Goal: Task Accomplishment & Management: Manage account settings

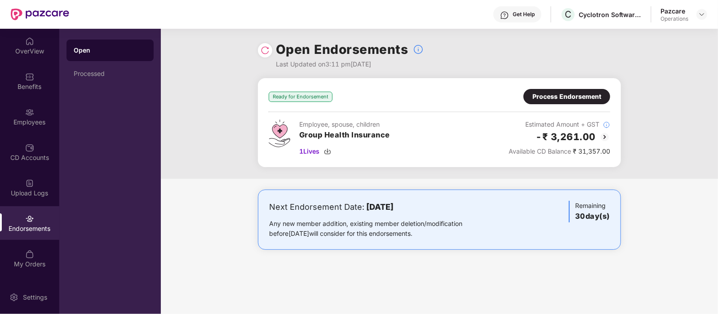
click at [535, 92] on div "Process Endorsement" at bounding box center [566, 97] width 69 height 10
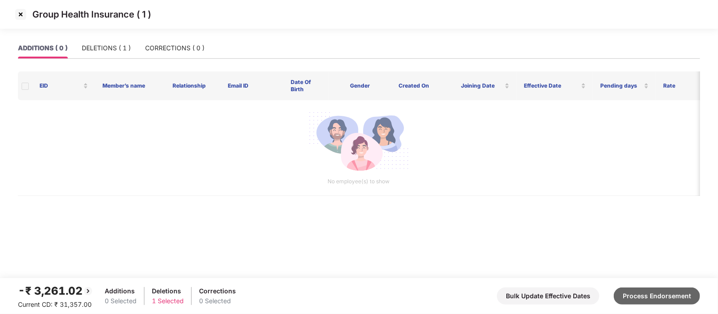
click at [660, 296] on button "Process Endorsement" at bounding box center [657, 295] width 86 height 17
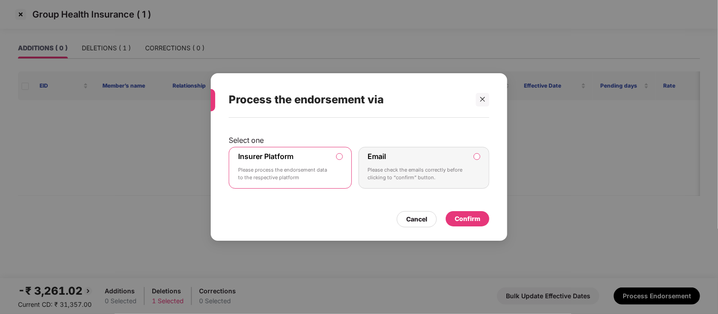
click at [446, 177] on p "Please check the emails correctly before clicking to “confirm” button." at bounding box center [418, 174] width 100 height 16
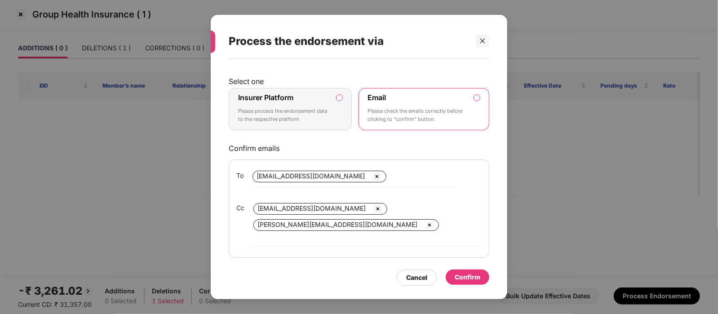
click at [334, 107] on label "Insurer Platform Please process the endorsement data to the respective platform" at bounding box center [290, 109] width 123 height 42
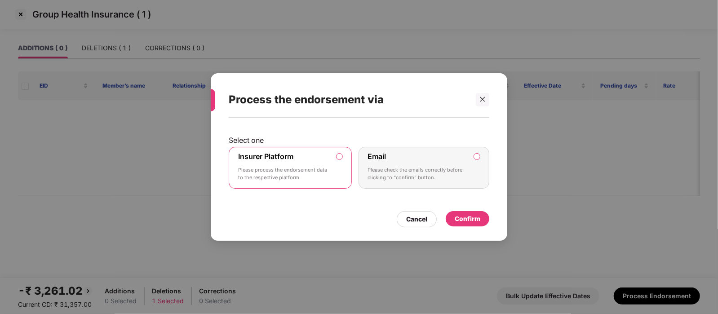
click at [462, 219] on div "Confirm" at bounding box center [468, 219] width 26 height 10
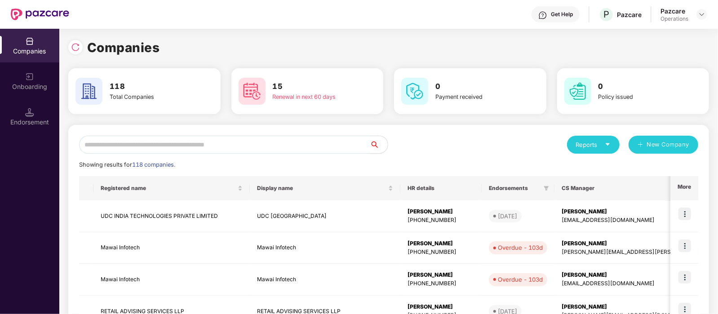
click at [133, 143] on input "text" at bounding box center [224, 145] width 291 height 18
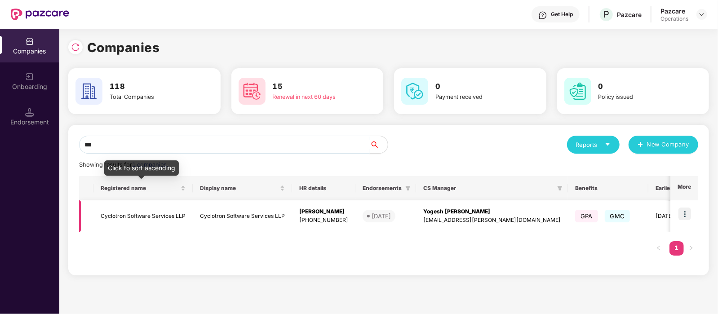
type input "***"
click at [150, 212] on td "Cyclotron Software Services LLP" at bounding box center [142, 216] width 99 height 32
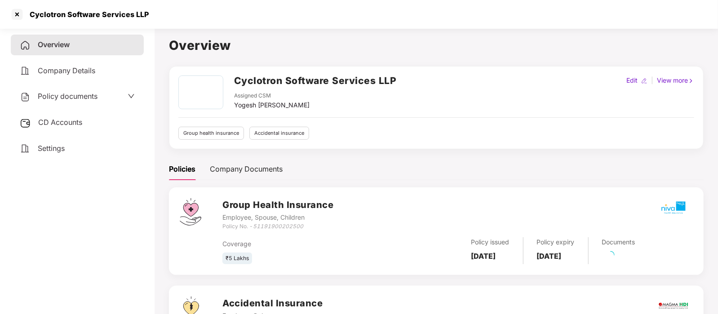
click at [59, 125] on span "CD Accounts" at bounding box center [60, 122] width 44 height 9
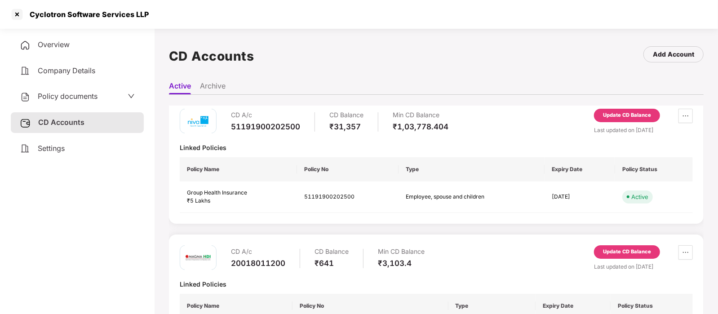
scroll to position [7, 0]
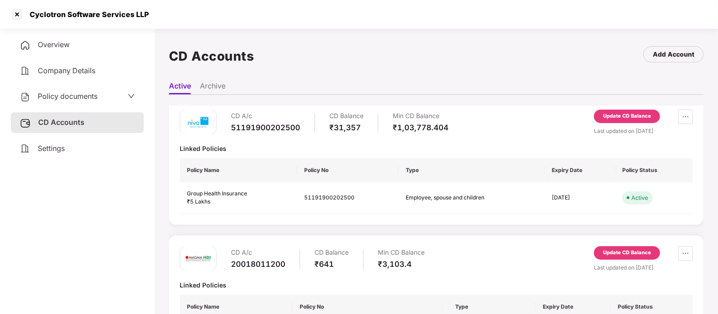
click at [624, 118] on div "Update CD Balance" at bounding box center [627, 116] width 48 height 8
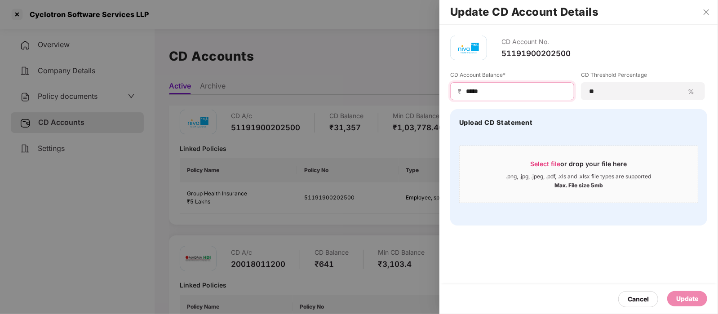
drag, startPoint x: 491, startPoint y: 88, endPoint x: 450, endPoint y: 87, distance: 40.4
click at [450, 87] on div "₹ *****" at bounding box center [512, 91] width 124 height 18
type input "*****"
click at [683, 297] on div "Update" at bounding box center [687, 299] width 22 height 10
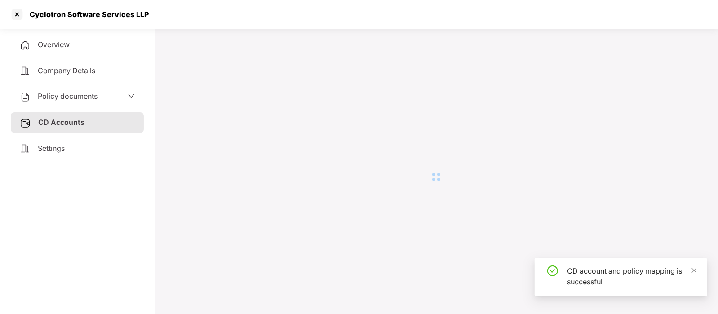
click at [708, 13] on div "Cyclotron Software Services LLP" at bounding box center [359, 14] width 718 height 29
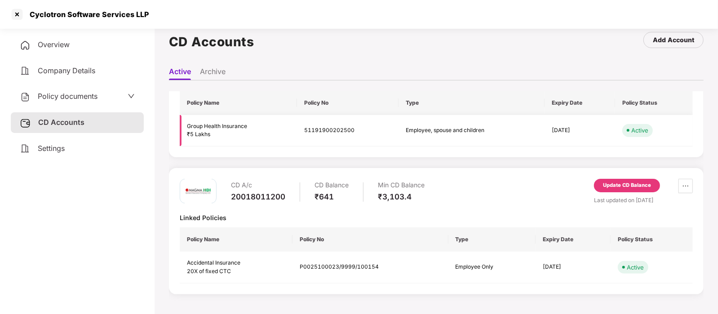
scroll to position [0, 0]
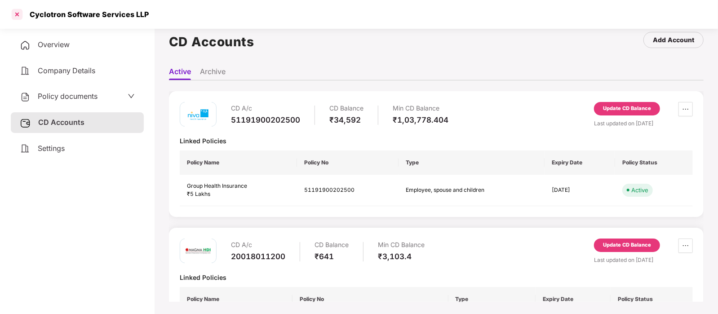
click at [14, 12] on div at bounding box center [17, 14] width 14 height 14
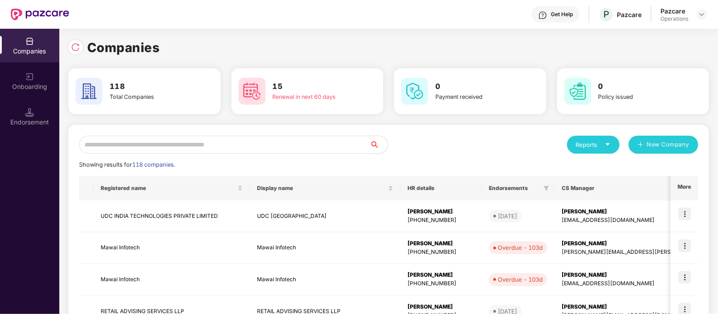
click at [119, 145] on input "text" at bounding box center [224, 145] width 291 height 18
paste input "**********"
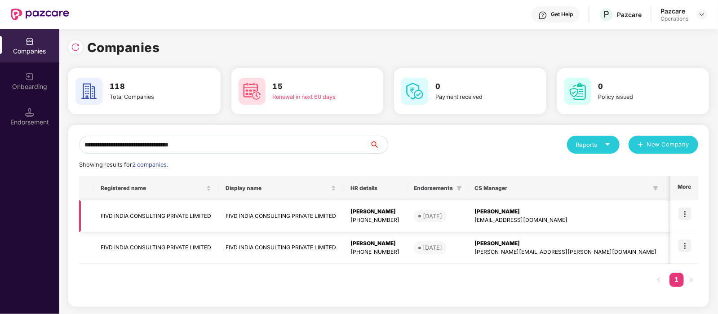
type input "**********"
click at [685, 214] on img at bounding box center [684, 213] width 13 height 13
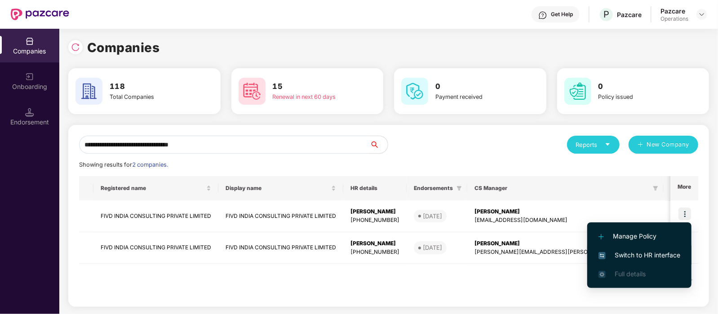
click at [648, 254] on span "Switch to HR interface" at bounding box center [639, 255] width 82 height 10
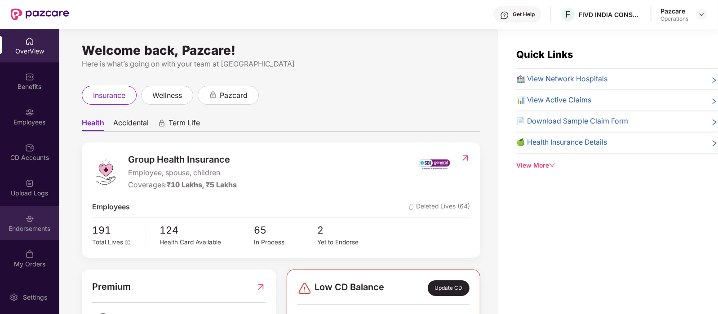
click at [16, 235] on div "Endorsements" at bounding box center [29, 223] width 59 height 34
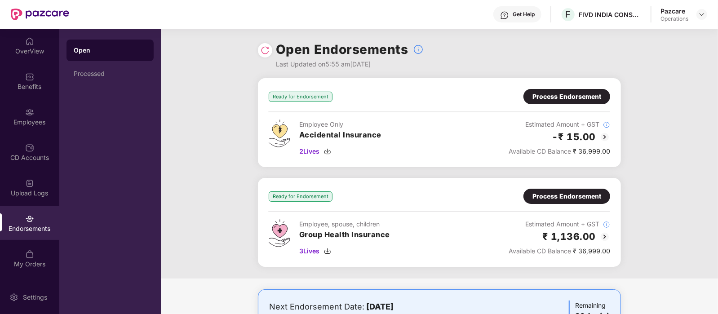
click at [603, 136] on img at bounding box center [604, 137] width 11 height 11
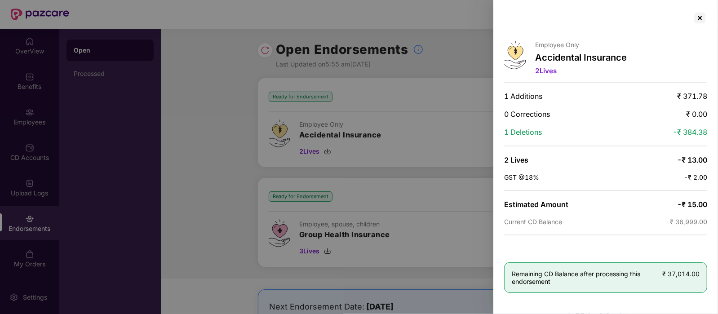
click at [393, 148] on div at bounding box center [359, 157] width 718 height 314
click at [702, 15] on div at bounding box center [700, 18] width 14 height 14
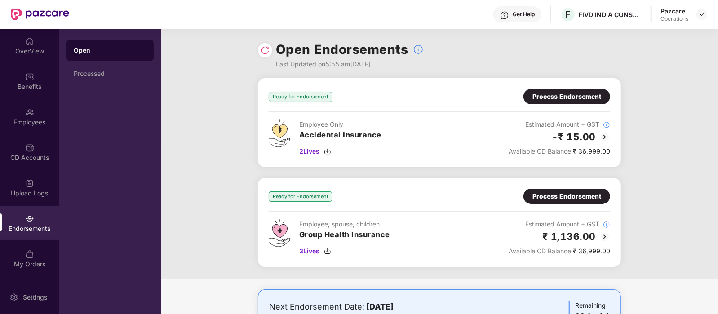
click at [600, 233] on img at bounding box center [604, 236] width 11 height 11
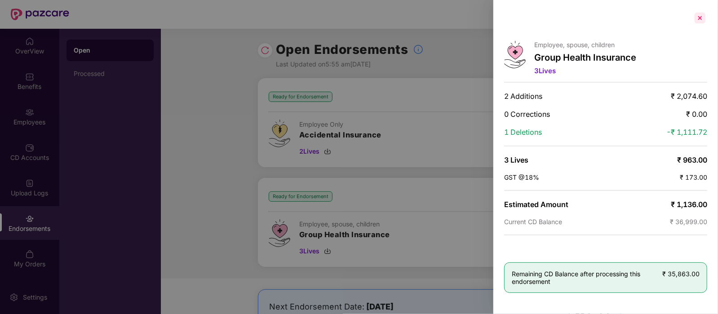
click at [697, 21] on div at bounding box center [700, 18] width 14 height 14
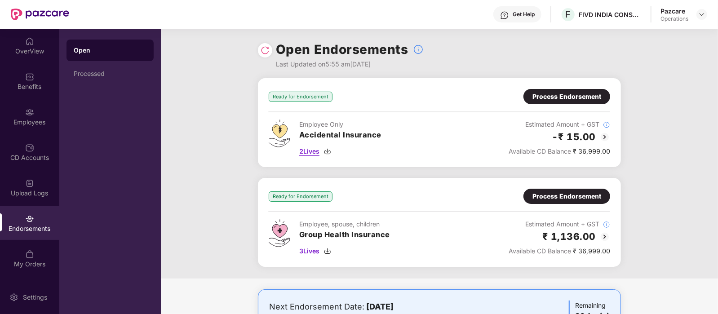
click at [312, 153] on span "2 Lives" at bounding box center [309, 151] width 20 height 10
click at [674, 82] on div "Ready for Endorsement Process Endorsement Employee Only Accidental Insurance 2 …" at bounding box center [439, 178] width 557 height 200
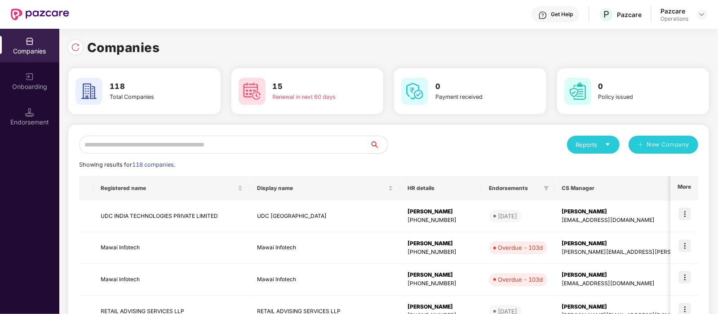
click at [156, 136] on input "text" at bounding box center [224, 145] width 291 height 18
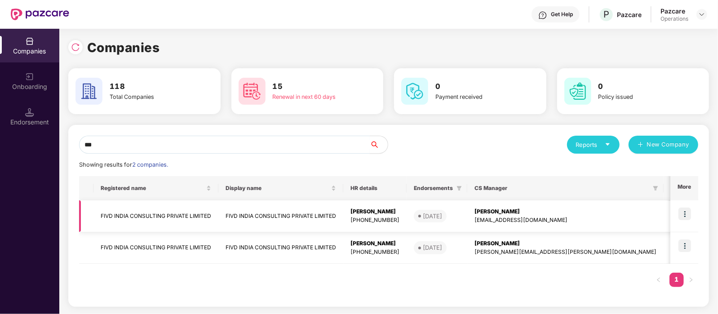
type input "***"
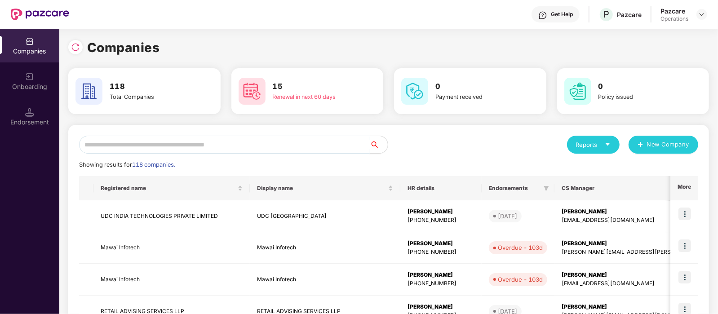
click at [222, 145] on input "text" at bounding box center [224, 145] width 291 height 18
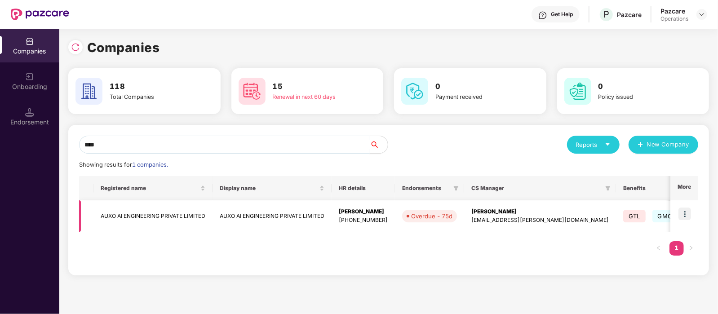
type input "****"
click at [685, 220] on img at bounding box center [684, 213] width 13 height 13
click at [507, 252] on div "Registered name Display name HR details Endorsements CS Manager Benefits Earlie…" at bounding box center [388, 220] width 619 height 88
click at [184, 223] on td "AUXO AI ENGINEERING PRIVATE LIMITED" at bounding box center [152, 216] width 119 height 32
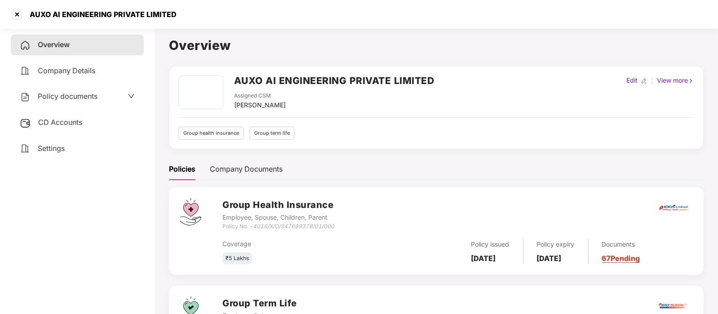
scroll to position [80, 0]
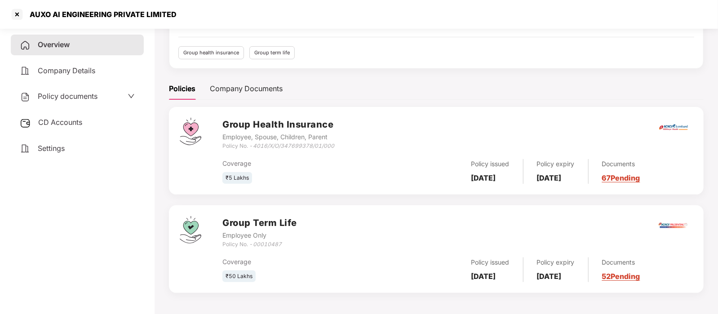
click at [89, 122] on div "CD Accounts" at bounding box center [77, 122] width 133 height 21
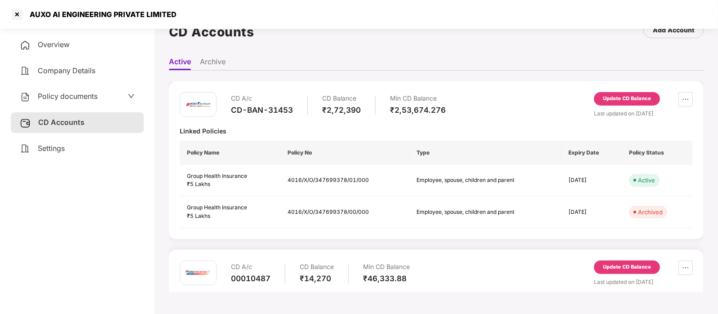
click at [278, 112] on div "CD-BAN-31453" at bounding box center [262, 110] width 62 height 10
copy div "CD-BAN-31453"
click at [350, 138] on div "CD A/c CD-BAN-31453 CD Balance ₹2,72,390 Min CD Balance ₹2,53,674.276 Update CD…" at bounding box center [436, 160] width 513 height 136
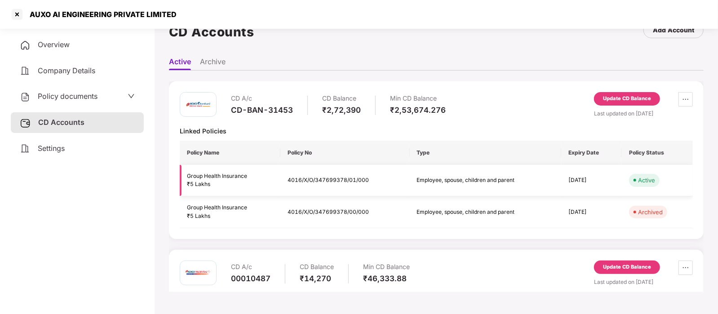
click at [312, 178] on td "4016/X/O/347699378/01/000" at bounding box center [344, 181] width 129 height 32
copy td "4016/X/O/347699378/01/000"
click at [283, 109] on div "CD-BAN-31453" at bounding box center [262, 110] width 62 height 10
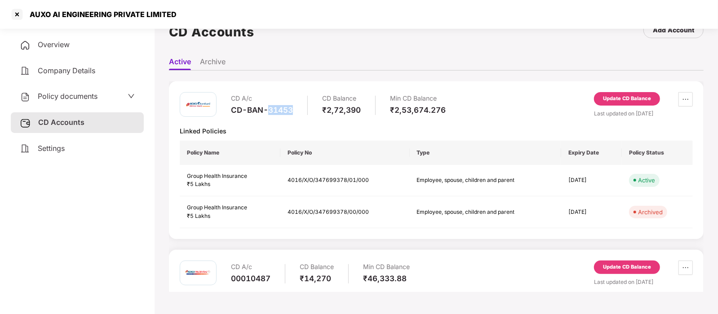
click at [283, 109] on div "CD-BAN-31453" at bounding box center [262, 110] width 62 height 10
copy div "CD-BAN-31453"
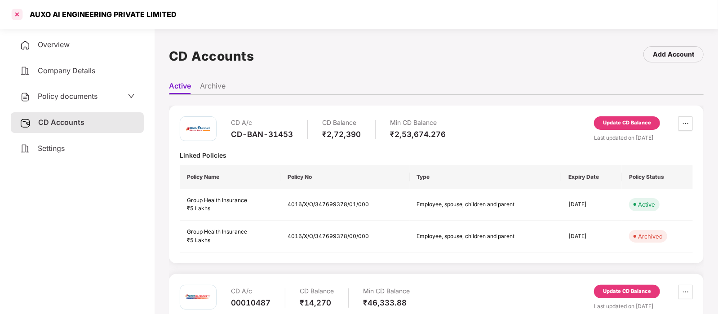
click at [17, 18] on div at bounding box center [17, 14] width 14 height 14
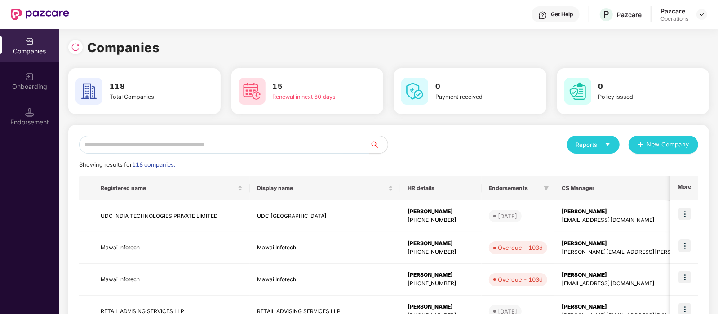
click at [155, 144] on input "text" at bounding box center [224, 145] width 291 height 18
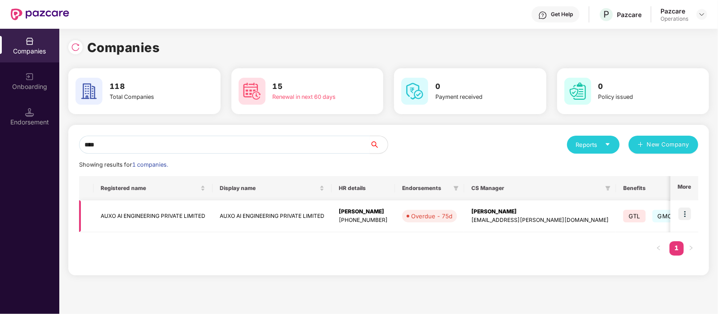
type input "****"
click at [688, 214] on img at bounding box center [684, 213] width 13 height 13
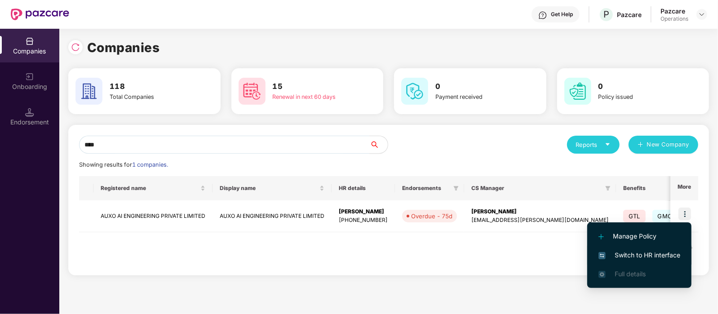
click at [628, 257] on span "Switch to HR interface" at bounding box center [639, 255] width 82 height 10
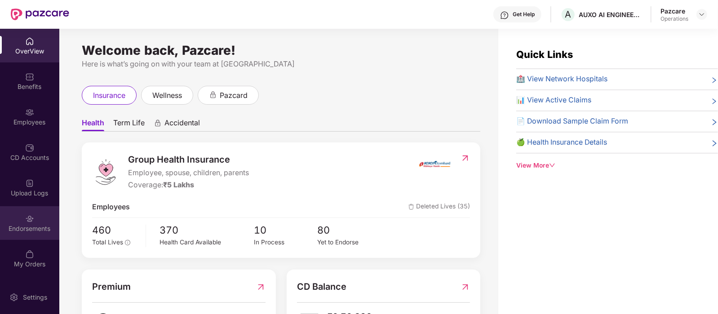
click at [35, 239] on div "Endorsements" at bounding box center [29, 223] width 59 height 34
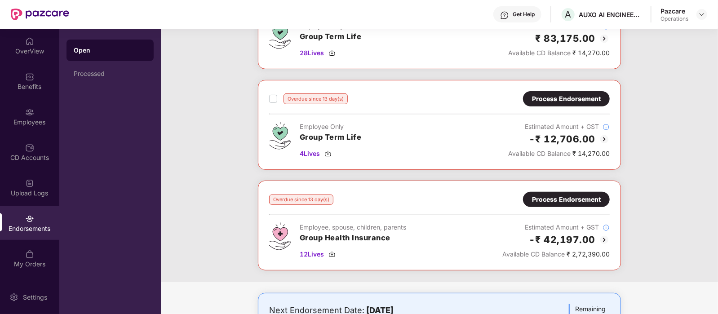
scroll to position [229, 0]
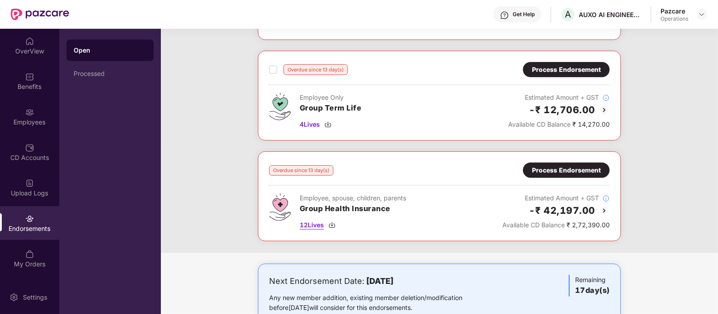
click at [311, 221] on span "12 Lives" at bounding box center [312, 225] width 24 height 10
click at [21, 153] on div "CD Accounts" at bounding box center [29, 157] width 59 height 9
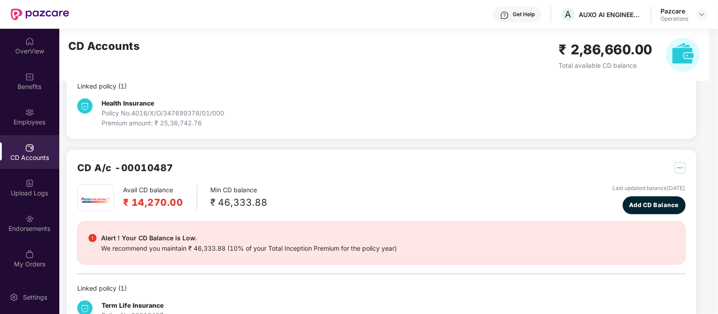
scroll to position [0, 0]
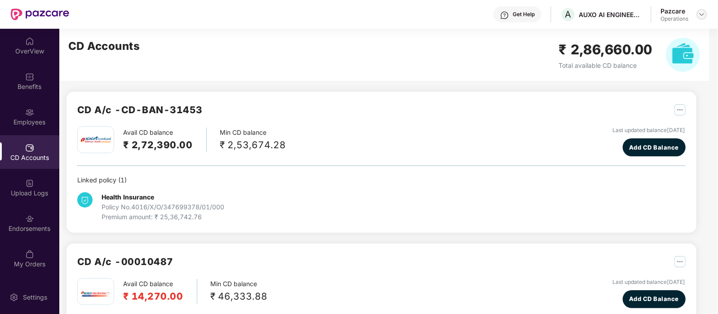
click at [700, 17] on img at bounding box center [701, 14] width 7 height 7
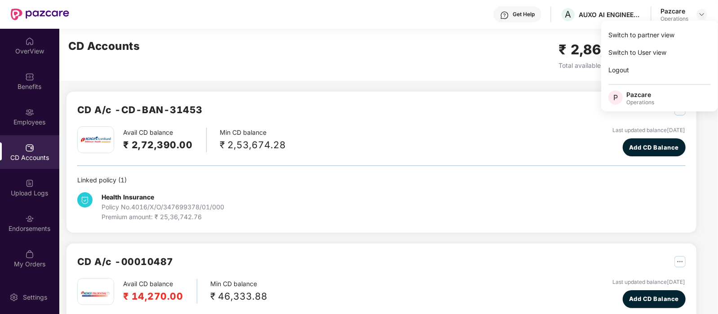
click at [391, 115] on div "CD A/c - CD-BAN-31453" at bounding box center [381, 114] width 608 height 24
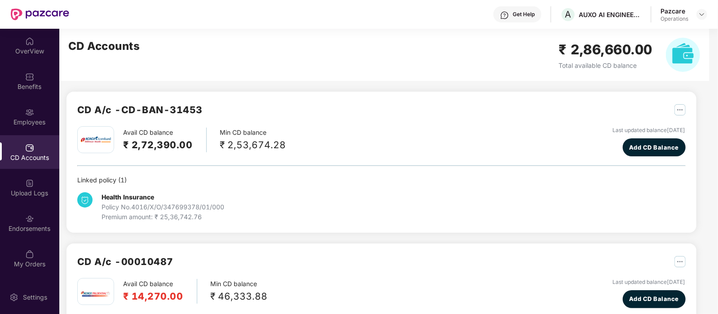
scroll to position [22, 0]
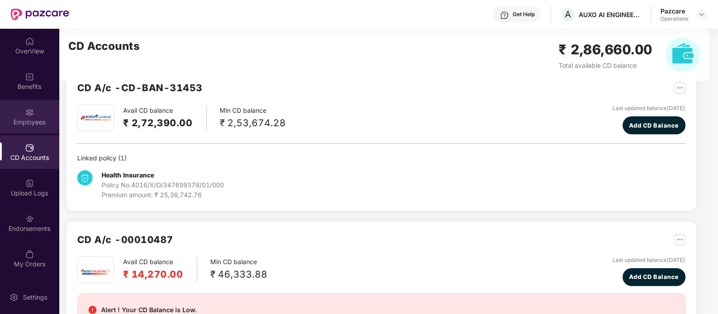
click at [29, 118] on div "Employees" at bounding box center [29, 122] width 59 height 9
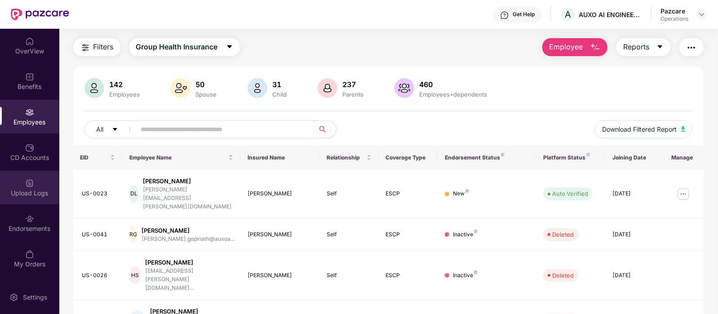
click at [35, 185] on div "Upload Logs" at bounding box center [29, 188] width 59 height 34
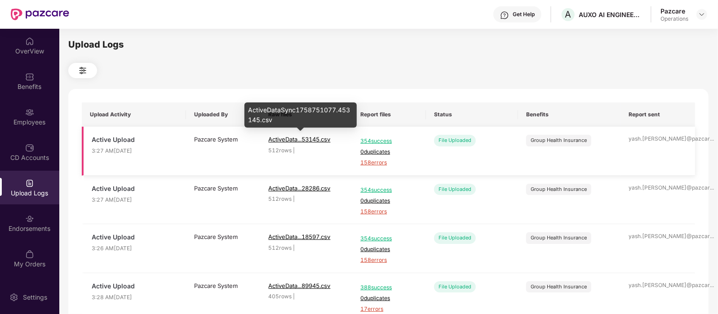
click at [312, 136] on span "ActiveData...53145.csv" at bounding box center [300, 139] width 62 height 7
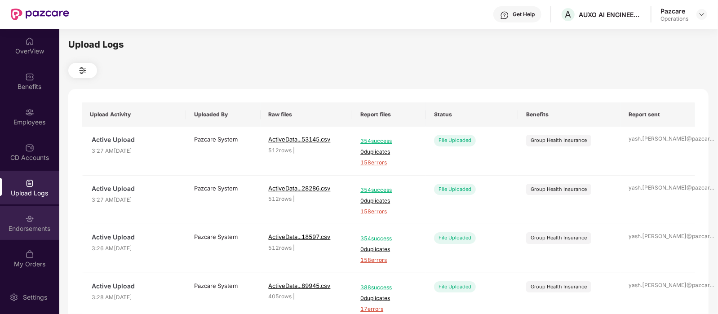
click at [16, 221] on div "Endorsements" at bounding box center [29, 223] width 59 height 34
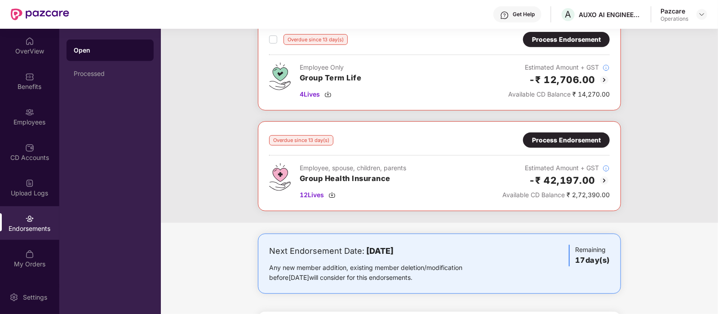
scroll to position [259, 0]
click at [586, 136] on div "Process Endorsement" at bounding box center [566, 140] width 69 height 10
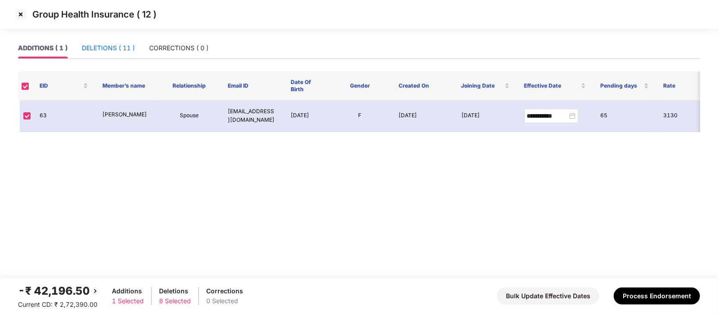
click at [113, 49] on div "DELETIONS ( 11 )" at bounding box center [108, 48] width 53 height 10
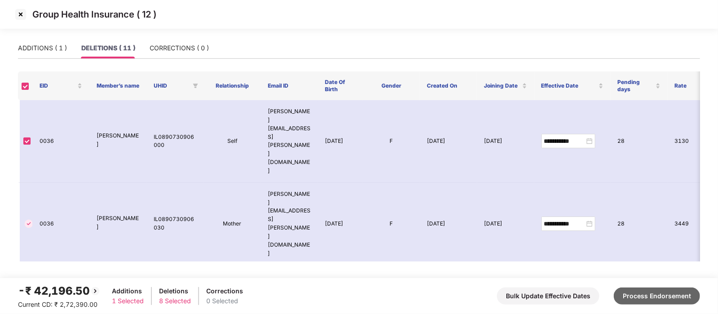
click at [638, 297] on button "Process Endorsement" at bounding box center [657, 295] width 86 height 17
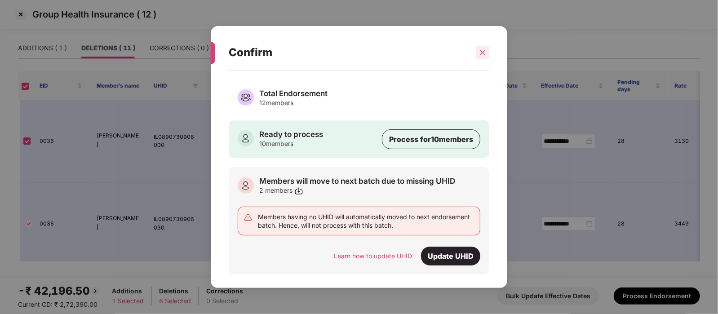
click at [481, 54] on icon "close" at bounding box center [482, 52] width 6 height 6
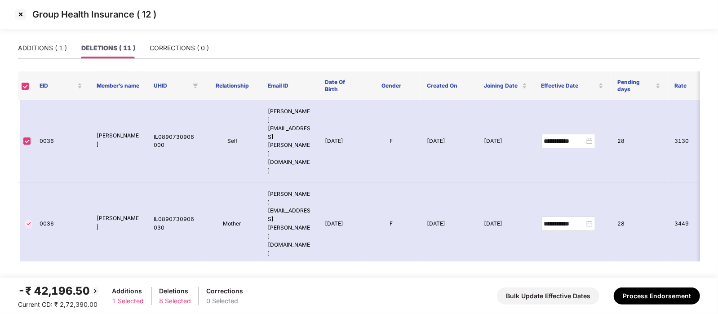
click at [22, 14] on img at bounding box center [20, 14] width 14 height 14
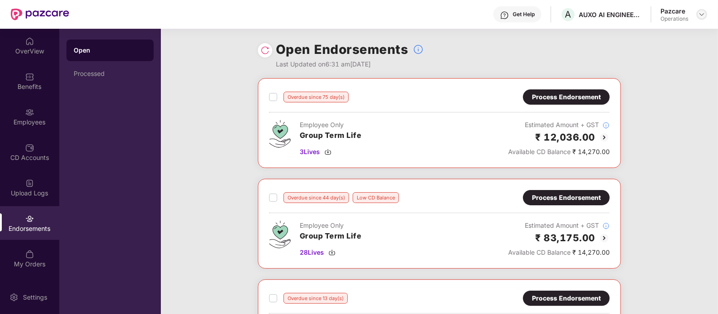
click at [706, 14] on div at bounding box center [701, 14] width 11 height 11
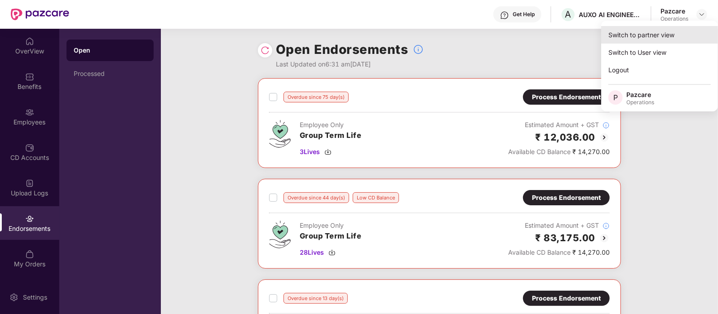
click at [651, 34] on div "Switch to partner view" at bounding box center [659, 35] width 117 height 18
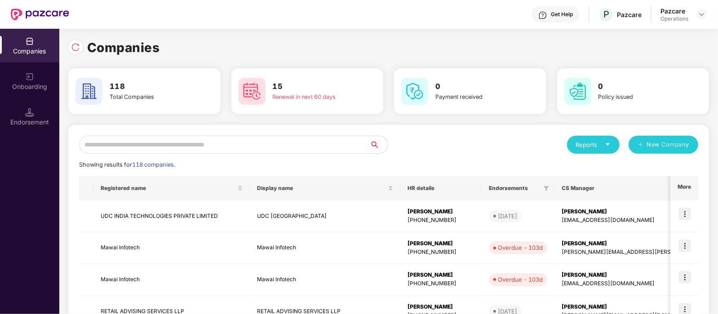
click at [310, 146] on input "text" at bounding box center [224, 145] width 291 height 18
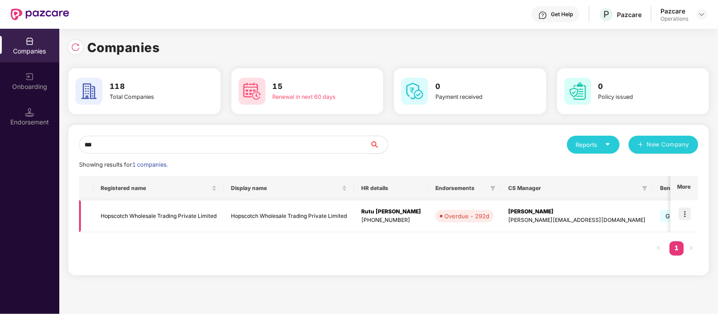
type input "***"
click at [125, 219] on td "Hopscotch Wholesale Trading Private Limited" at bounding box center [158, 216] width 130 height 32
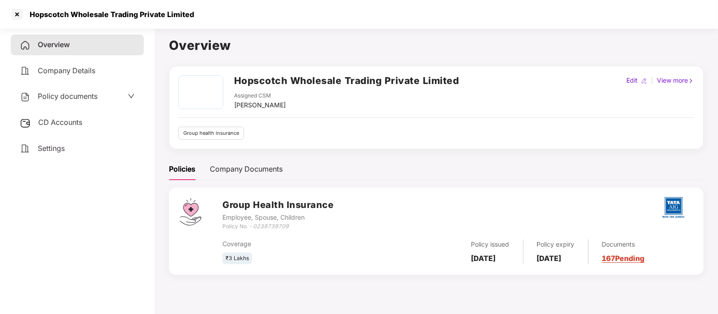
click at [274, 227] on icon "0239739709" at bounding box center [271, 226] width 36 height 7
copy icon "0239739709"
click at [290, 240] on div "Coverage" at bounding box center [300, 244] width 157 height 10
click at [272, 224] on icon "0239739709" at bounding box center [271, 226] width 36 height 7
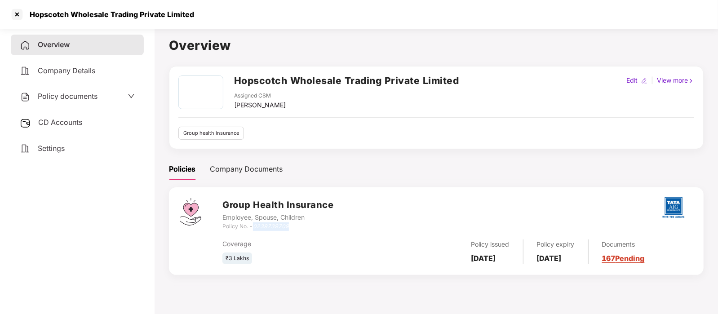
click at [272, 224] on icon "0239739709" at bounding box center [271, 226] width 36 height 7
copy icon "0239739709"
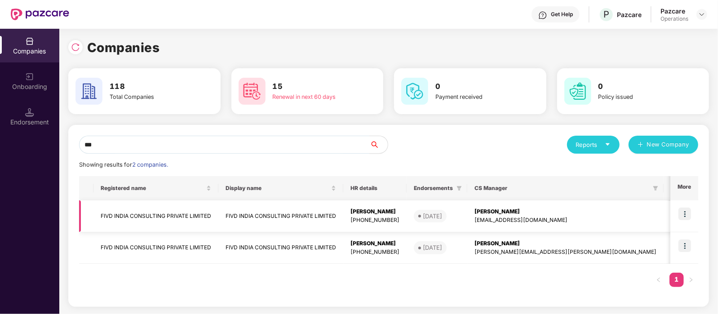
click at [684, 213] on img at bounding box center [684, 213] width 13 height 13
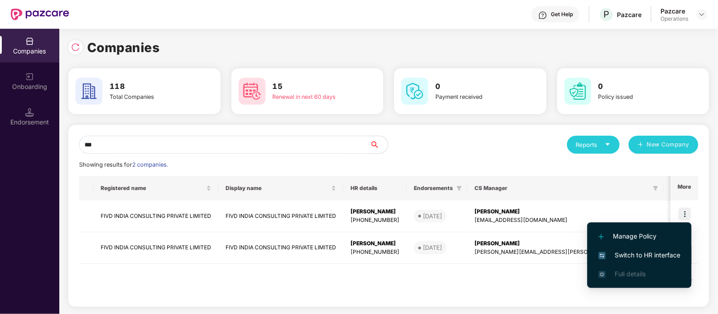
click at [646, 253] on span "Switch to HR interface" at bounding box center [639, 255] width 82 height 10
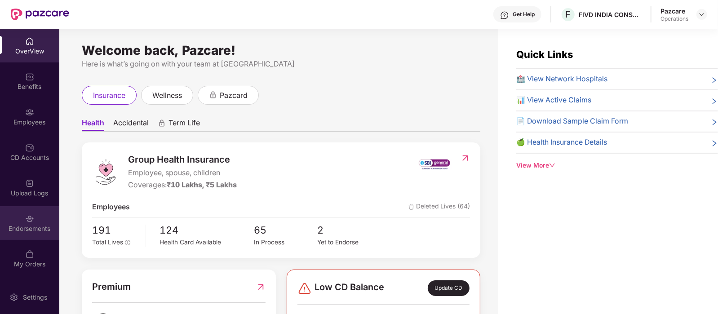
click at [28, 219] on img at bounding box center [29, 218] width 9 height 9
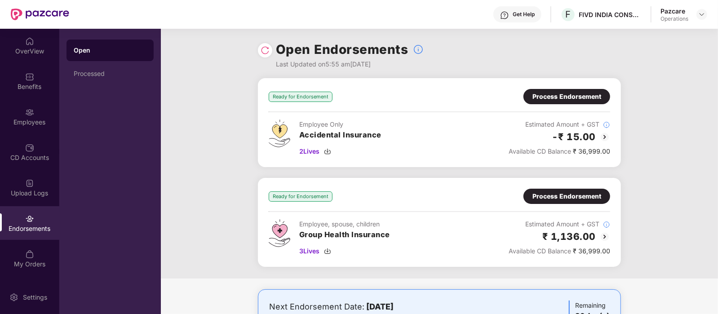
click at [569, 93] on div "Process Endorsement" at bounding box center [566, 97] width 69 height 10
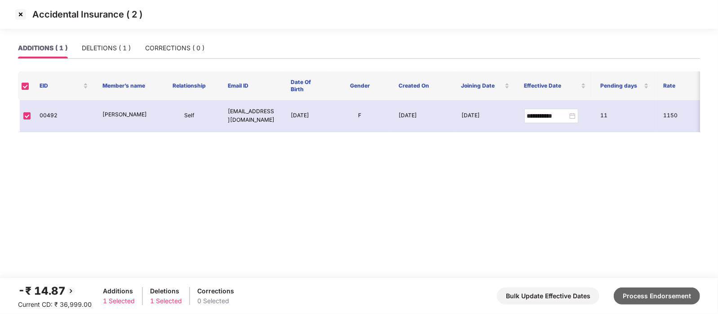
click at [644, 294] on button "Process Endorsement" at bounding box center [657, 295] width 86 height 17
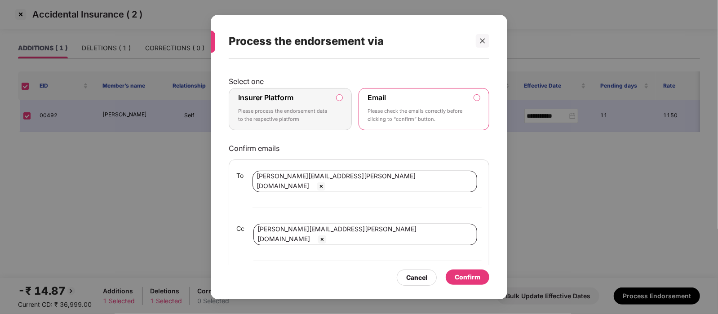
click at [301, 118] on p "Please process the endorsement data to the respective platform" at bounding box center [284, 115] width 92 height 16
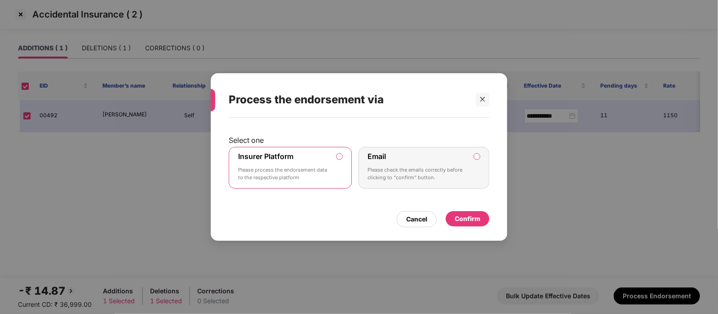
click at [444, 177] on p "Please check the emails correctly before clicking to “confirm” button." at bounding box center [418, 174] width 100 height 16
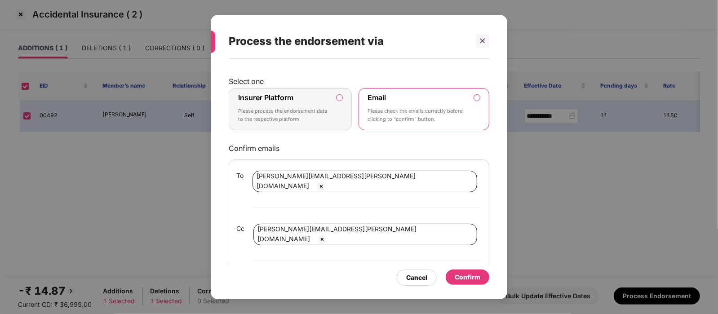
click at [474, 269] on div "Confirm" at bounding box center [468, 276] width 44 height 15
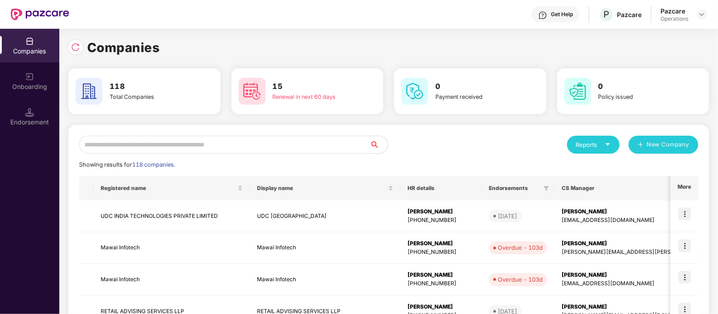
click at [143, 144] on input "text" at bounding box center [224, 145] width 291 height 18
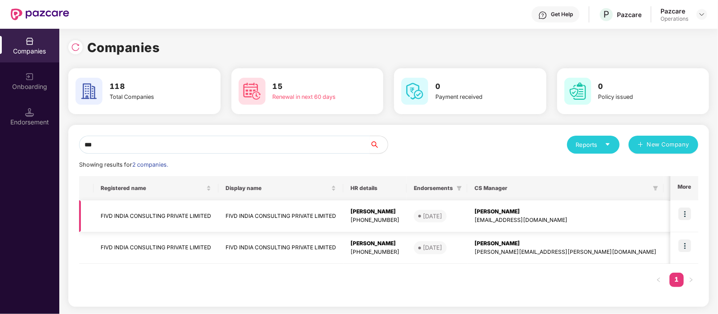
type input "***"
click at [172, 215] on td "FIVD INDIA CONSULTING PRIVATE LIMITED" at bounding box center [155, 216] width 125 height 32
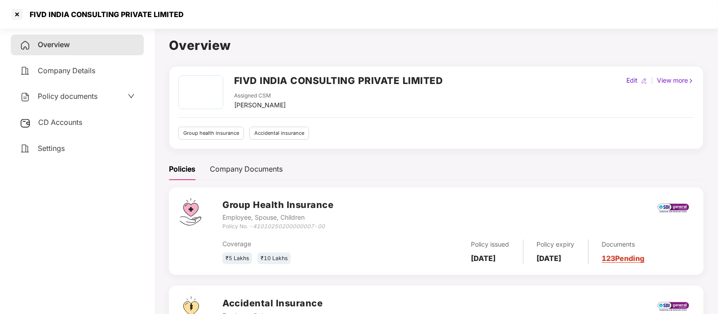
drag, startPoint x: 60, startPoint y: 120, endPoint x: 57, endPoint y: 107, distance: 13.1
click at [57, 107] on div "Overview Company Details Policy documents CD Accounts Settings" at bounding box center [77, 97] width 133 height 124
click at [61, 120] on span "CD Accounts" at bounding box center [60, 122] width 44 height 9
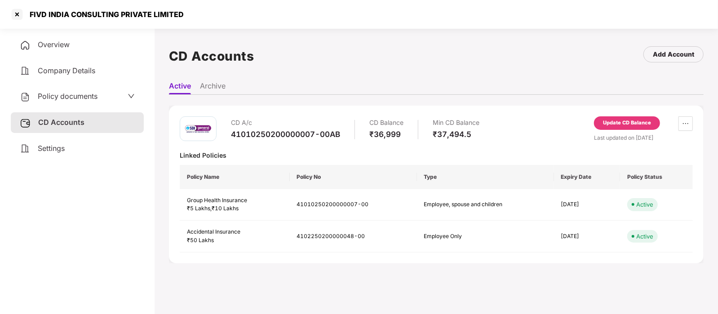
click at [622, 120] on div "Update CD Balance" at bounding box center [627, 123] width 48 height 8
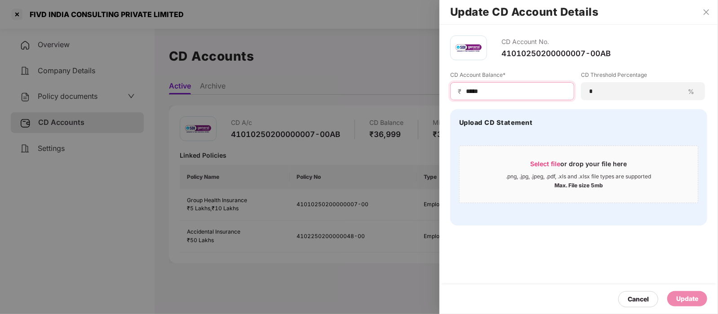
drag, startPoint x: 501, startPoint y: 94, endPoint x: 453, endPoint y: 96, distance: 48.1
click at [453, 96] on div "₹ *****" at bounding box center [512, 91] width 124 height 18
type input "*****"
click at [698, 300] on div "Update" at bounding box center [687, 298] width 40 height 15
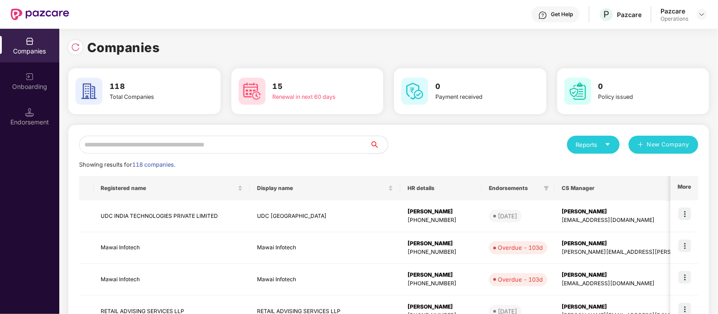
click at [112, 145] on input "text" at bounding box center [224, 145] width 291 height 18
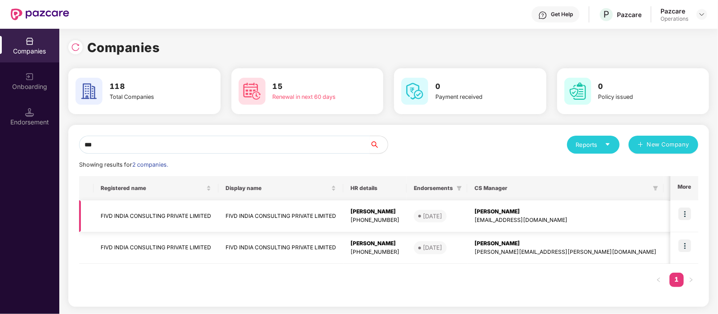
type input "***"
click at [146, 209] on td "FIVD INDIA CONSULTING PRIVATE LIMITED" at bounding box center [155, 216] width 125 height 32
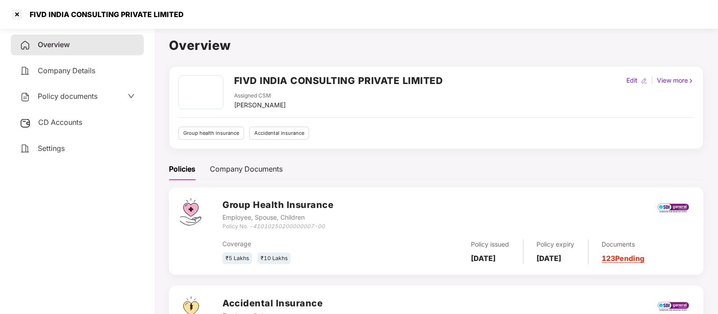
click at [71, 97] on span "Policy documents" at bounding box center [68, 96] width 60 height 9
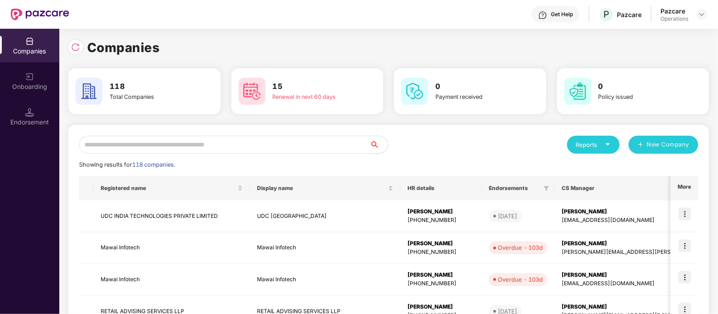
click at [133, 151] on input "text" at bounding box center [224, 145] width 291 height 18
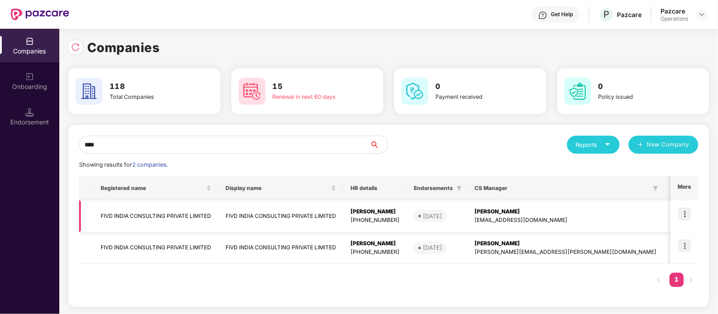
type input "****"
click at [679, 212] on img at bounding box center [684, 213] width 13 height 13
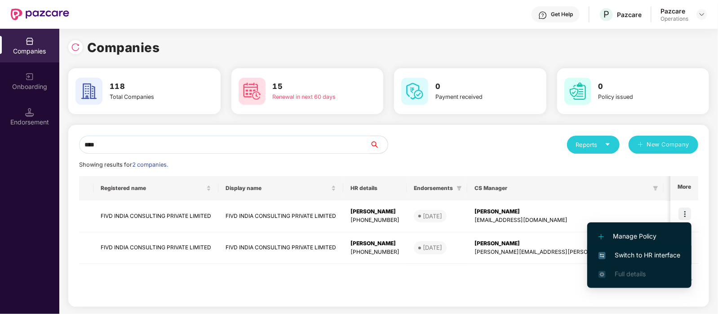
click at [649, 251] on span "Switch to HR interface" at bounding box center [639, 255] width 82 height 10
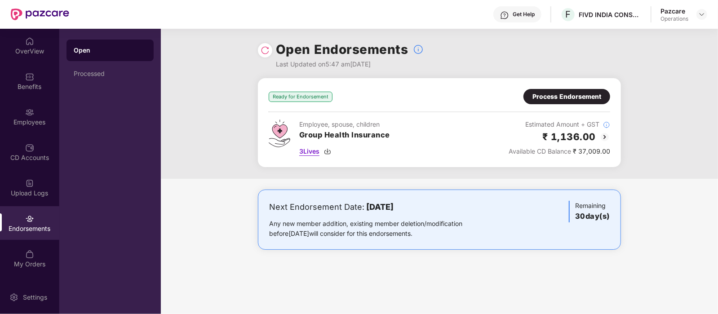
click at [312, 154] on span "3 Lives" at bounding box center [309, 151] width 20 height 10
click at [537, 95] on div "Process Endorsement" at bounding box center [566, 97] width 69 height 10
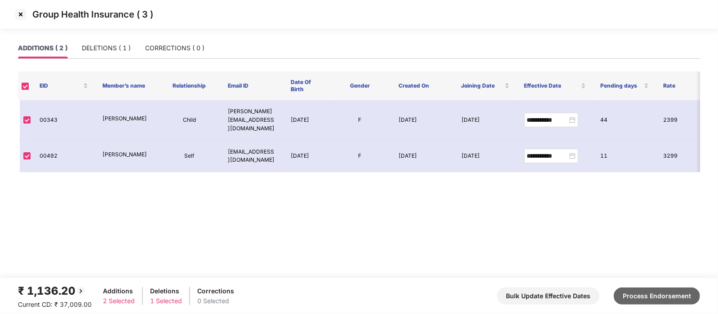
click at [638, 295] on button "Process Endorsement" at bounding box center [657, 295] width 86 height 17
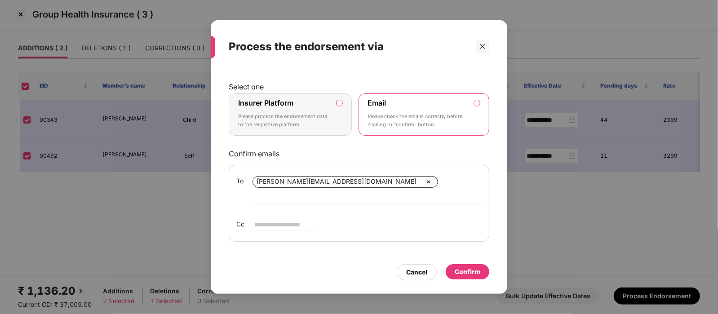
click at [424, 122] on p "Please check the emails correctly before clicking to “confirm” button." at bounding box center [418, 121] width 100 height 16
click at [464, 269] on div "Confirm" at bounding box center [468, 272] width 26 height 10
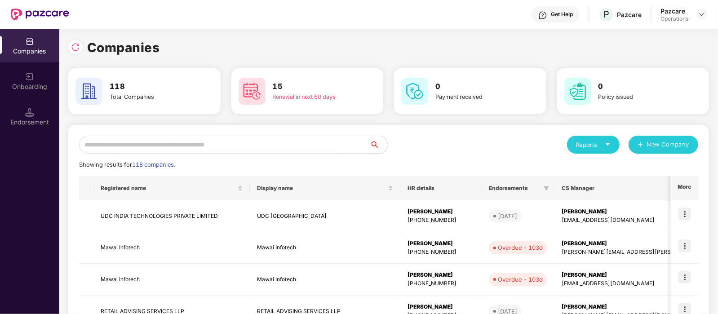
drag, startPoint x: 128, startPoint y: 141, endPoint x: 125, endPoint y: 132, distance: 8.8
click at [132, 144] on input "text" at bounding box center [224, 145] width 291 height 18
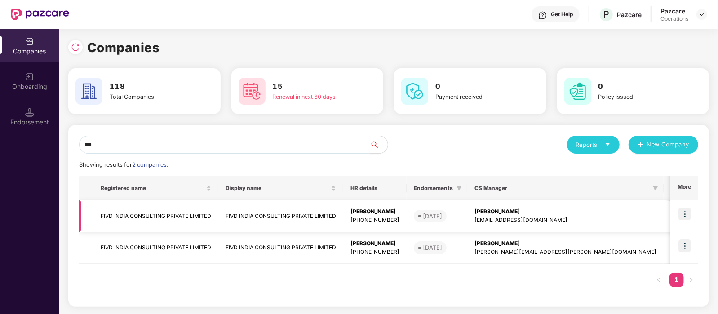
type input "***"
click at [143, 214] on td "FIVD INDIA CONSULTING PRIVATE LIMITED" at bounding box center [155, 216] width 125 height 32
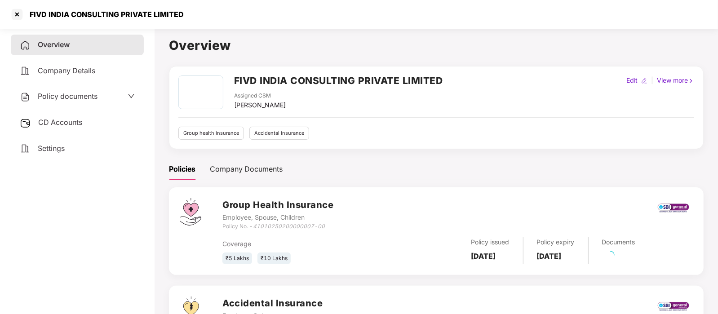
click at [57, 127] on span "CD Accounts" at bounding box center [60, 122] width 44 height 9
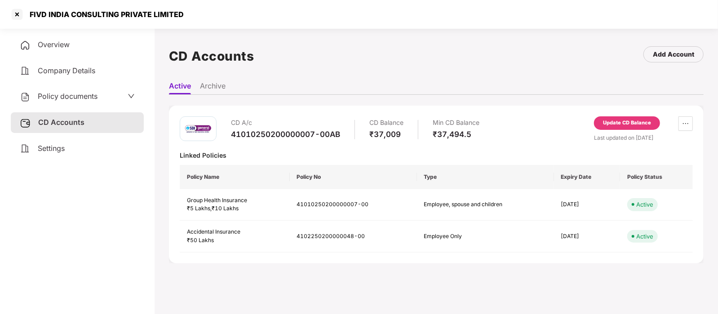
click at [610, 129] on div "Update CD Balance" at bounding box center [627, 122] width 66 height 13
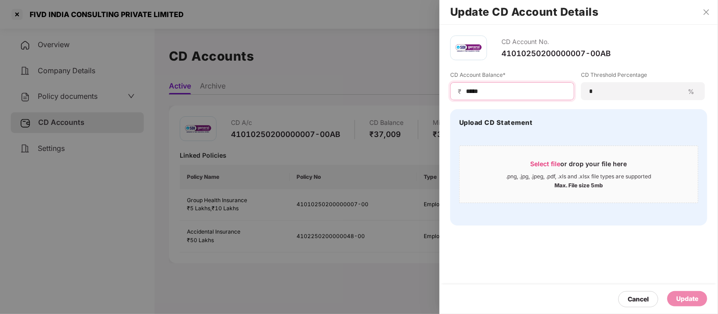
drag, startPoint x: 521, startPoint y: 94, endPoint x: 458, endPoint y: 79, distance: 64.2
click at [458, 79] on div "CD Account Balance* ₹ *****" at bounding box center [512, 85] width 124 height 29
type input "*****"
click at [688, 296] on div "Update" at bounding box center [687, 299] width 22 height 10
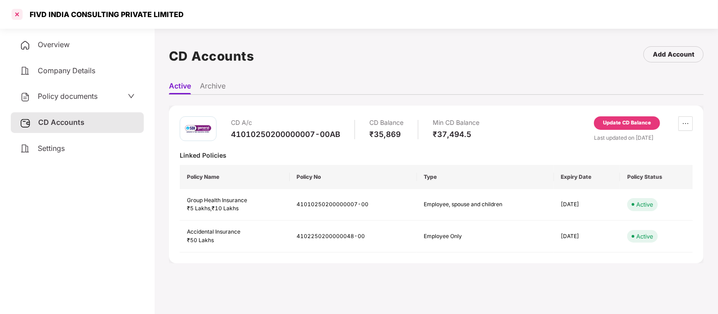
click at [19, 14] on div at bounding box center [17, 14] width 14 height 14
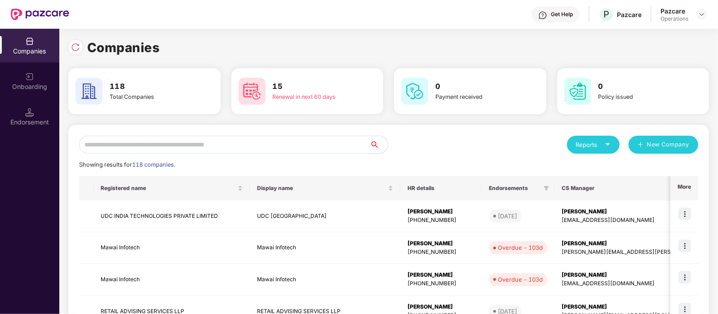
click at [263, 153] on input "text" at bounding box center [224, 145] width 291 height 18
paste input "**********"
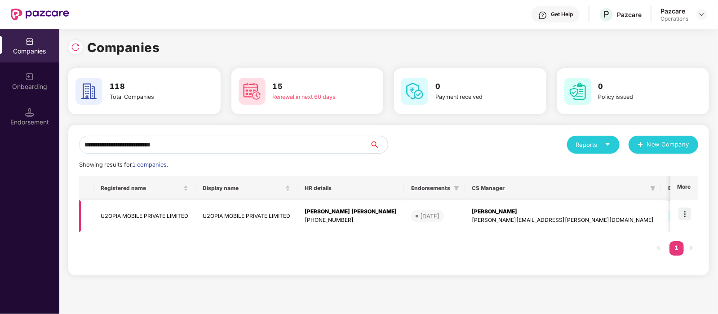
type input "**********"
click at [688, 209] on img at bounding box center [684, 213] width 13 height 13
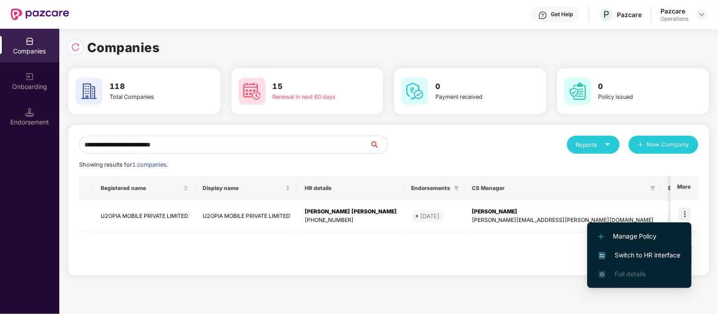
click at [638, 257] on span "Switch to HR interface" at bounding box center [639, 255] width 82 height 10
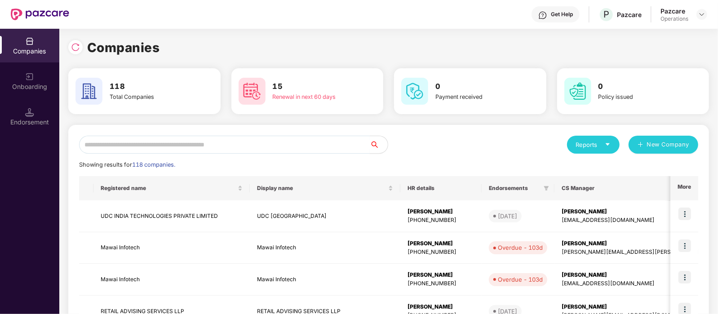
click at [140, 138] on input "text" at bounding box center [224, 145] width 291 height 18
paste input "**********"
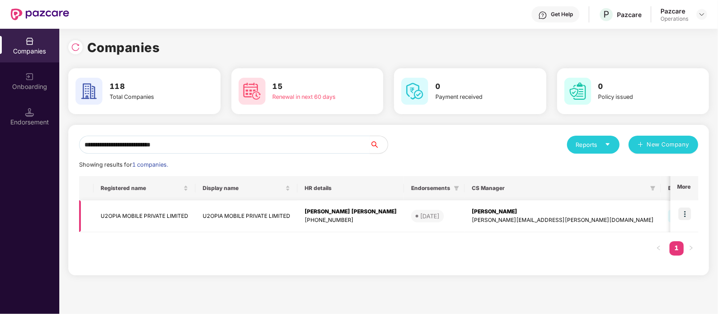
type input "**********"
click at [687, 214] on img at bounding box center [684, 213] width 13 height 13
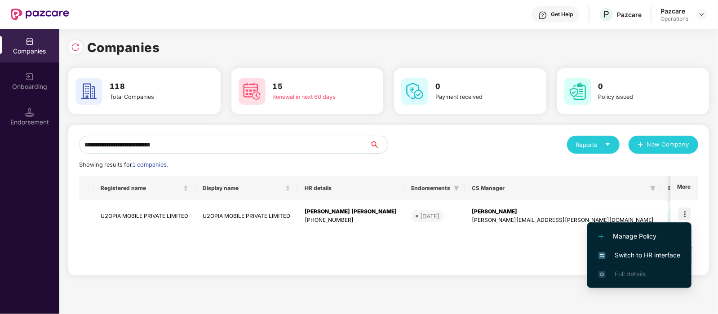
click at [648, 249] on li "Switch to HR interface" at bounding box center [639, 255] width 104 height 19
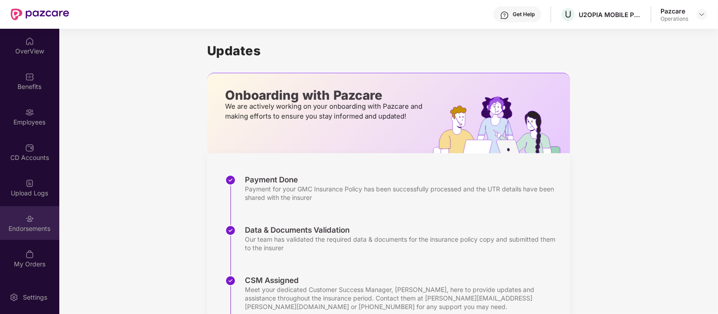
click at [22, 224] on div "Endorsements" at bounding box center [29, 228] width 59 height 9
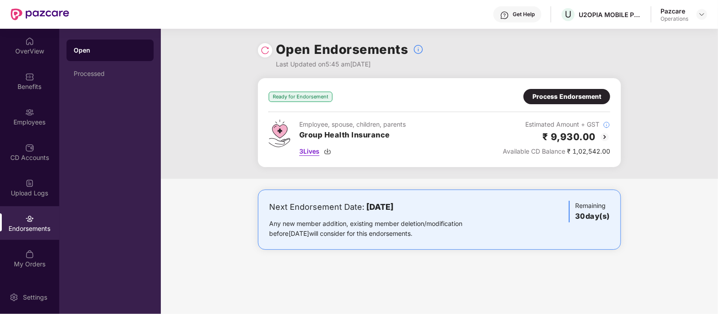
click at [305, 154] on span "3 Lives" at bounding box center [309, 151] width 20 height 10
click at [544, 99] on div "Process Endorsement" at bounding box center [566, 97] width 69 height 10
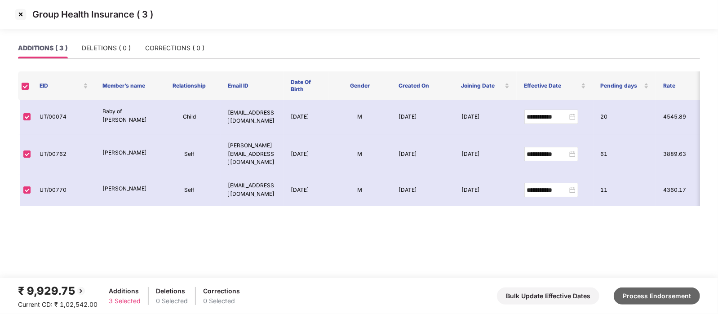
click at [644, 292] on button "Process Endorsement" at bounding box center [657, 295] width 86 height 17
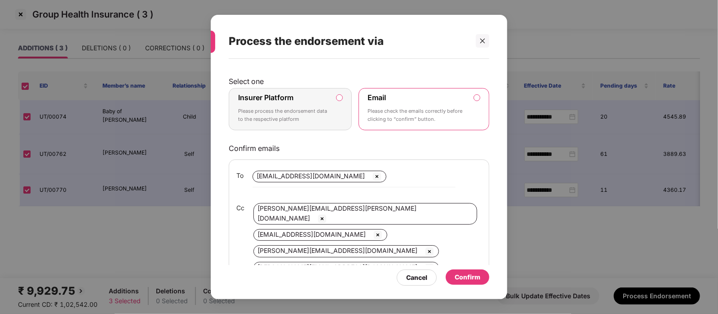
click at [271, 90] on label "Insurer Platform Please process the endorsement data to the respective platform" at bounding box center [290, 109] width 123 height 42
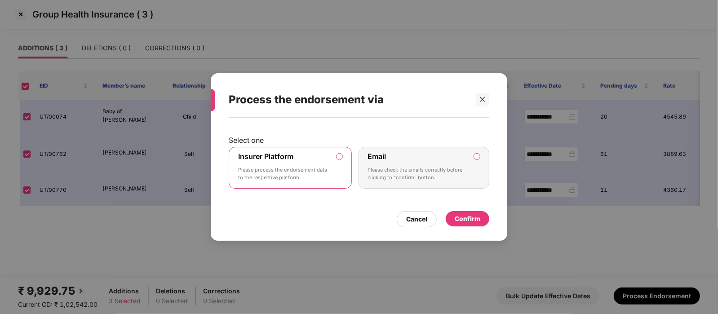
click at [469, 216] on div "Confirm" at bounding box center [468, 219] width 26 height 10
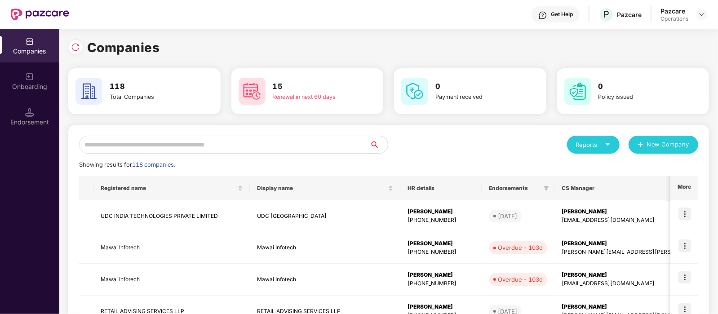
click at [112, 138] on input "text" at bounding box center [224, 145] width 291 height 18
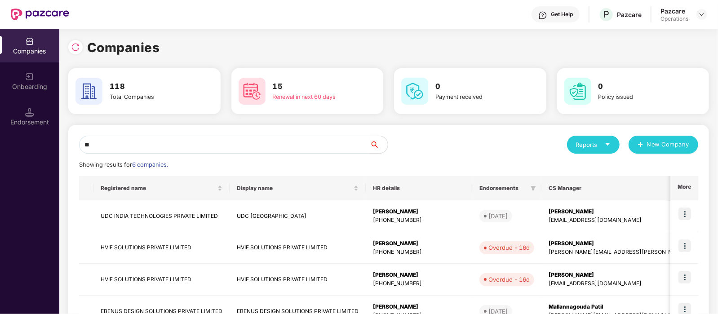
click at [101, 146] on input "**" at bounding box center [224, 145] width 291 height 18
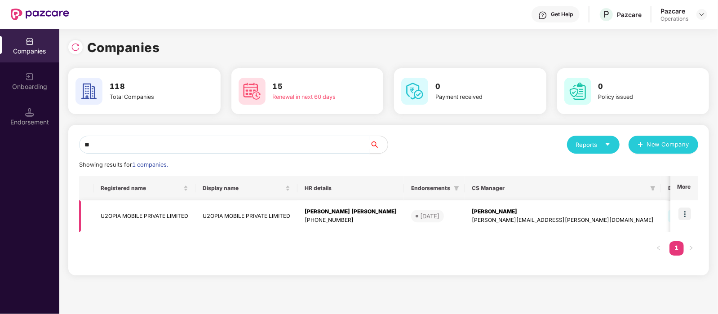
type input "**"
click at [175, 212] on td "U2OPIA MOBILE PRIVATE LIMITED" at bounding box center [144, 216] width 102 height 32
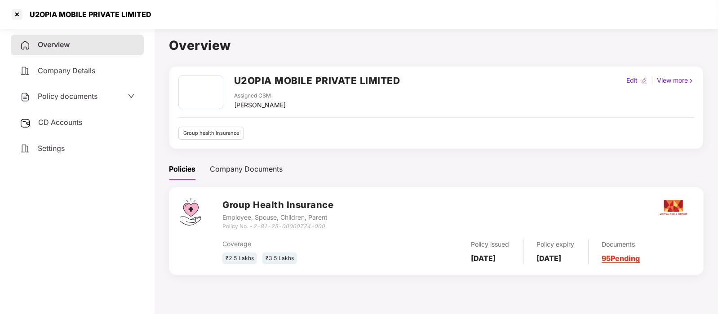
click at [69, 128] on div "CD Accounts" at bounding box center [77, 122] width 133 height 21
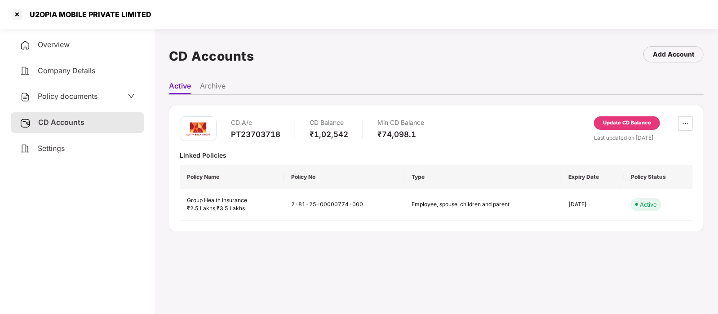
click at [617, 119] on div "Update CD Balance" at bounding box center [627, 123] width 48 height 8
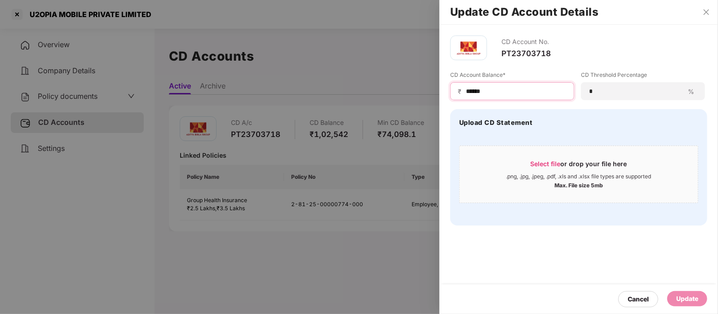
drag, startPoint x: 501, startPoint y: 95, endPoint x: 441, endPoint y: 78, distance: 62.2
click at [441, 78] on div "CD Account No. PT23703718 CD Account Balance* ₹ ****** CD Threshold Percentage …" at bounding box center [578, 131] width 278 height 212
type input "*****"
click at [688, 295] on div "Update" at bounding box center [687, 299] width 22 height 10
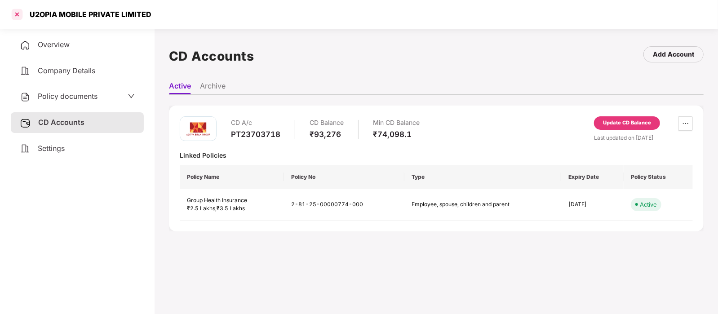
click at [18, 17] on div at bounding box center [17, 14] width 14 height 14
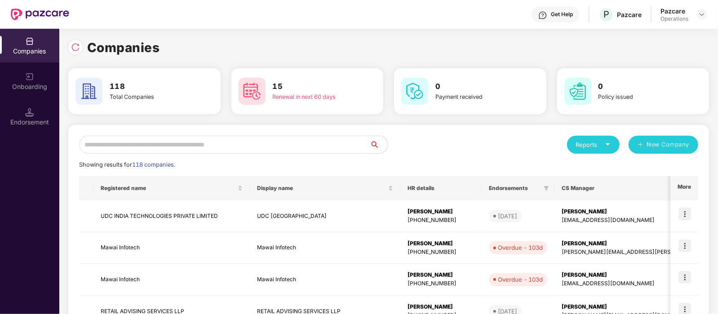
click at [155, 147] on input "text" at bounding box center [224, 145] width 291 height 18
paste input "**********"
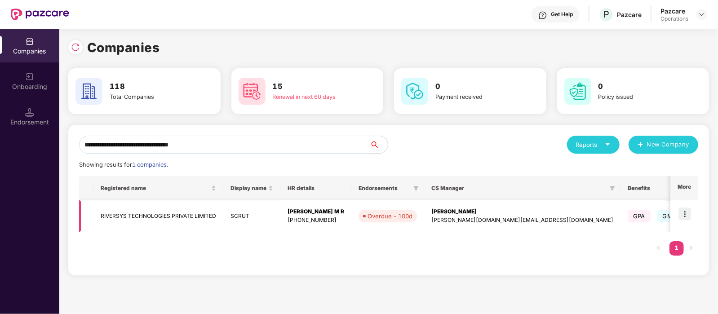
type input "**********"
click at [683, 207] on img at bounding box center [684, 213] width 13 height 13
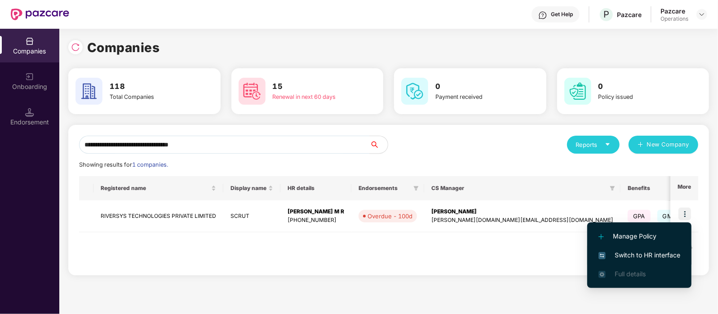
click at [642, 256] on span "Switch to HR interface" at bounding box center [639, 255] width 82 height 10
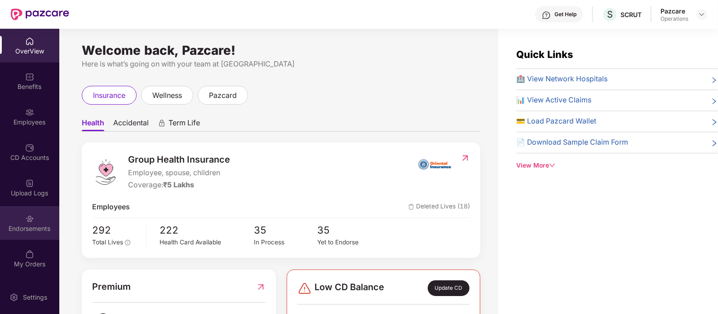
click at [24, 226] on div "Endorsements" at bounding box center [29, 228] width 59 height 9
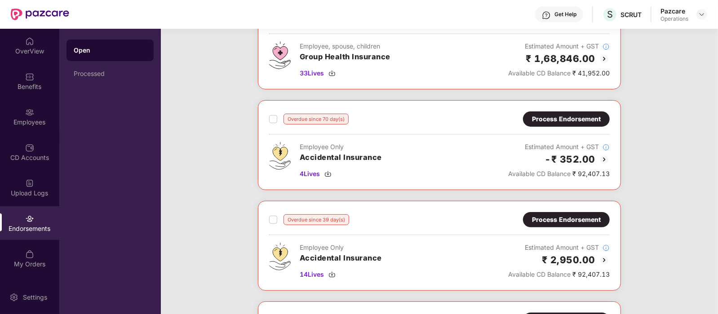
scroll to position [80, 0]
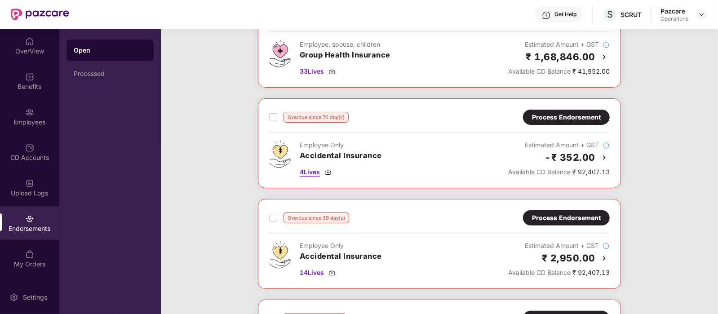
click at [329, 168] on img at bounding box center [327, 171] width 7 height 7
click at [334, 269] on img at bounding box center [331, 272] width 7 height 7
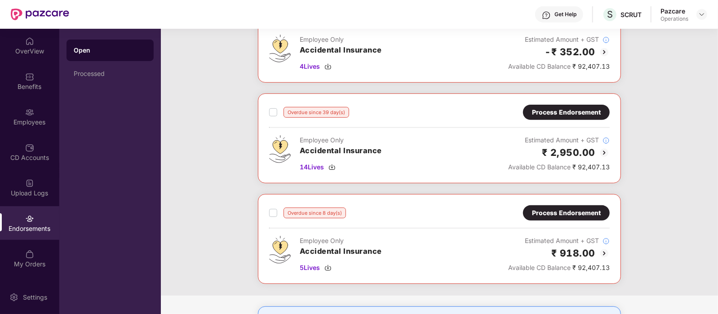
scroll to position [188, 0]
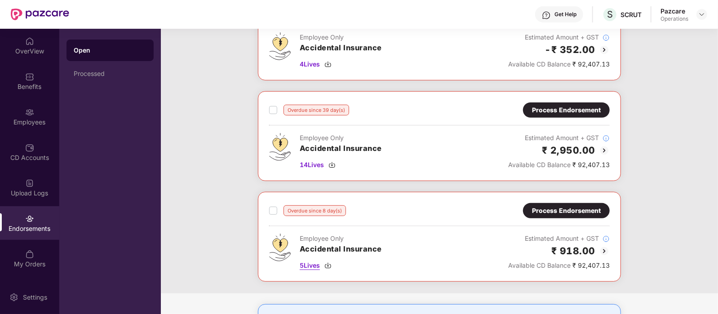
click at [331, 265] on img at bounding box center [327, 265] width 7 height 7
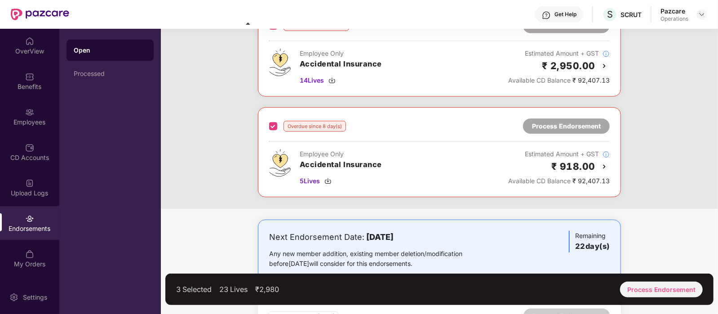
scroll to position [272, 0]
click at [637, 288] on div "Process Endorsement" at bounding box center [661, 290] width 83 height 16
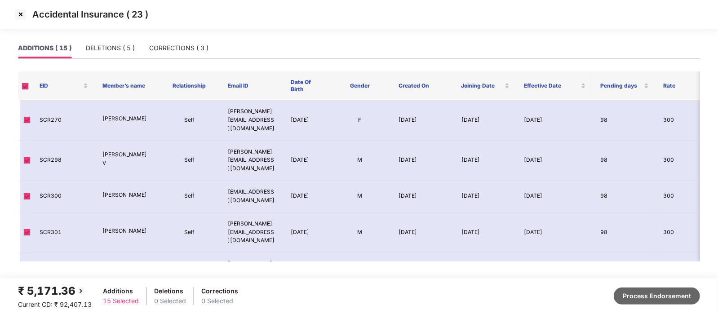
click at [658, 292] on button "Process Endorsement" at bounding box center [657, 295] width 86 height 17
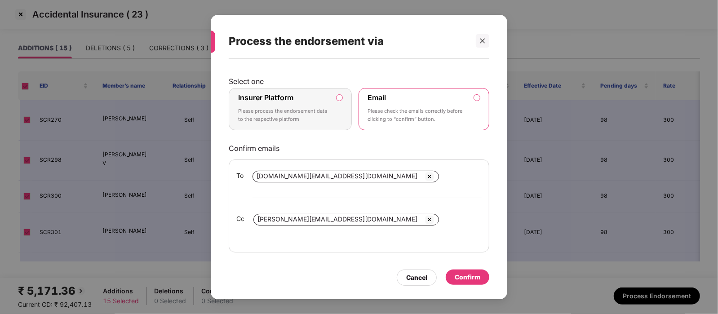
click at [318, 230] on input "email" at bounding box center [285, 235] width 65 height 11
type input "*"
click at [462, 272] on div "Confirm" at bounding box center [468, 277] width 26 height 10
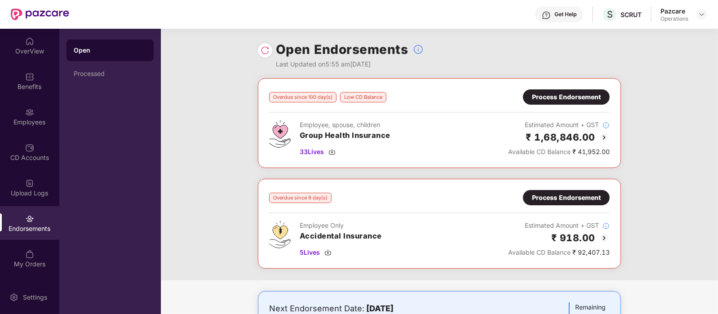
click at [260, 45] on div at bounding box center [265, 50] width 14 height 14
click at [264, 51] on img at bounding box center [264, 50] width 9 height 9
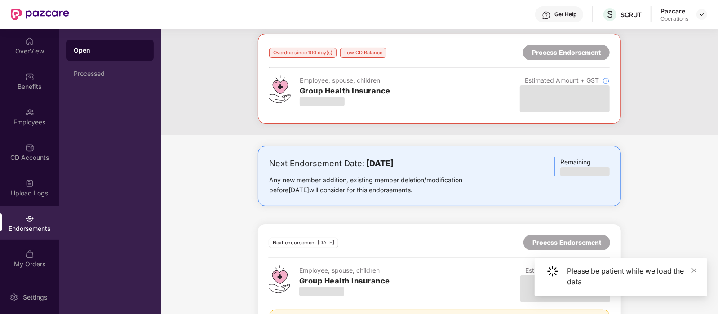
scroll to position [0, 0]
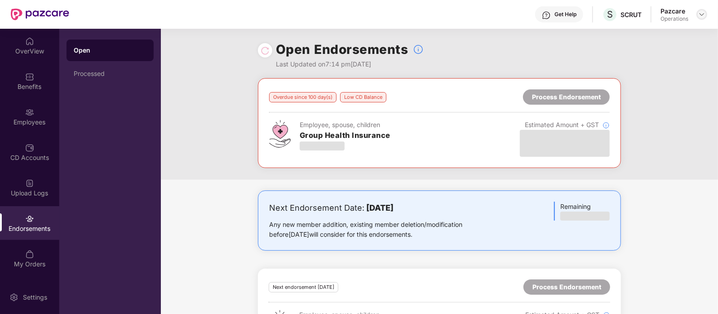
click at [703, 14] on img at bounding box center [701, 14] width 7 height 7
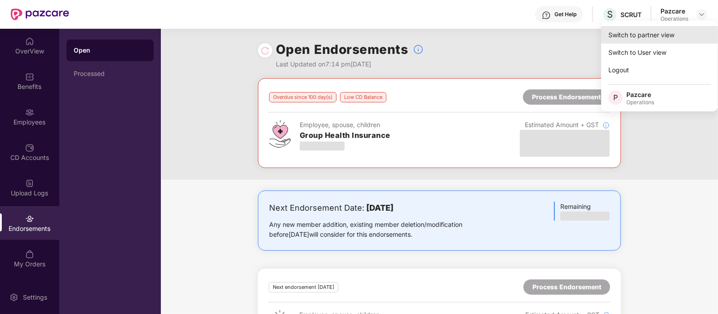
click at [666, 35] on div "Switch to partner view" at bounding box center [659, 35] width 117 height 18
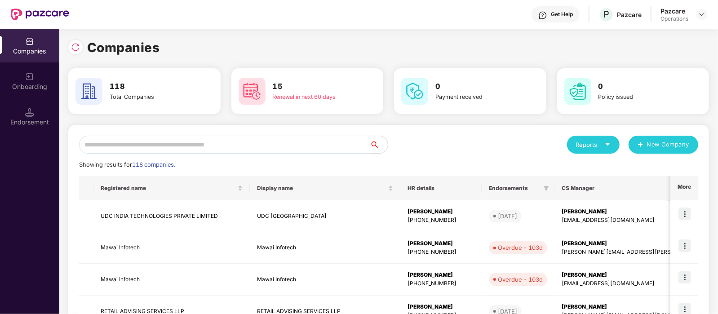
click at [179, 145] on input "text" at bounding box center [224, 145] width 291 height 18
click at [140, 145] on input "text" at bounding box center [224, 145] width 291 height 18
paste input "**********"
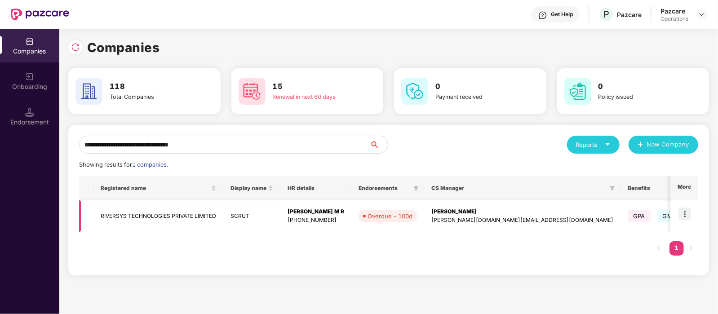
type input "**********"
click at [181, 218] on td "RIVERSYS TECHNOLOGIES PRIVATE LIMITED" at bounding box center [158, 216] width 130 height 32
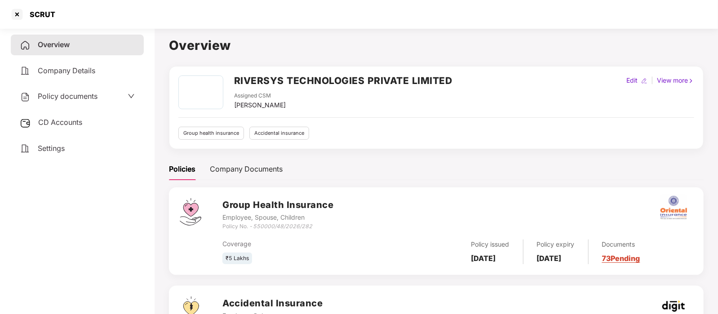
click at [58, 116] on div "CD Accounts" at bounding box center [77, 122] width 133 height 21
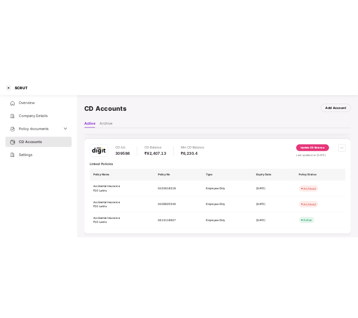
scroll to position [125, 0]
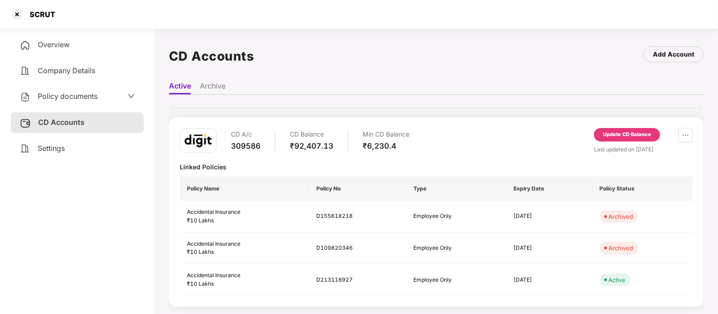
click at [633, 133] on div "Update CD Balance" at bounding box center [627, 135] width 48 height 8
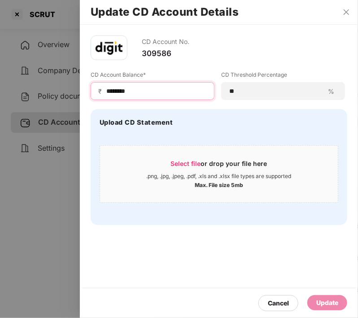
drag, startPoint x: 139, startPoint y: 92, endPoint x: 47, endPoint y: 88, distance: 92.1
click at [47, 88] on div "Update CD Account Details CD Account No. 309586 CD Account Balance* ₹ ******** …" at bounding box center [179, 159] width 358 height 318
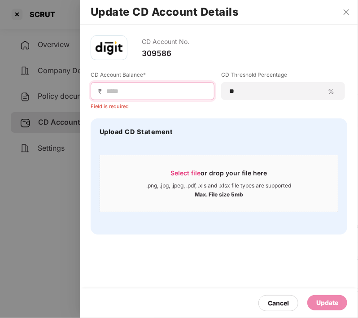
paste input "*****"
click at [107, 91] on input "*****" at bounding box center [157, 91] width 102 height 9
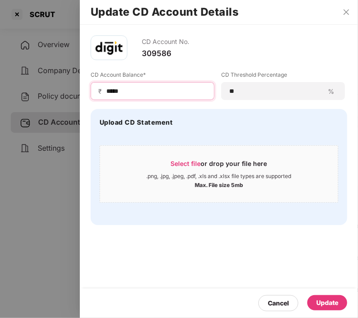
type input "*****"
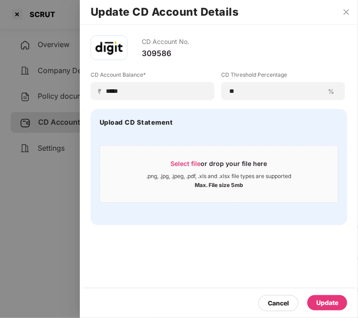
click at [322, 303] on div "Update" at bounding box center [328, 303] width 22 height 10
